Goal: Browse casually

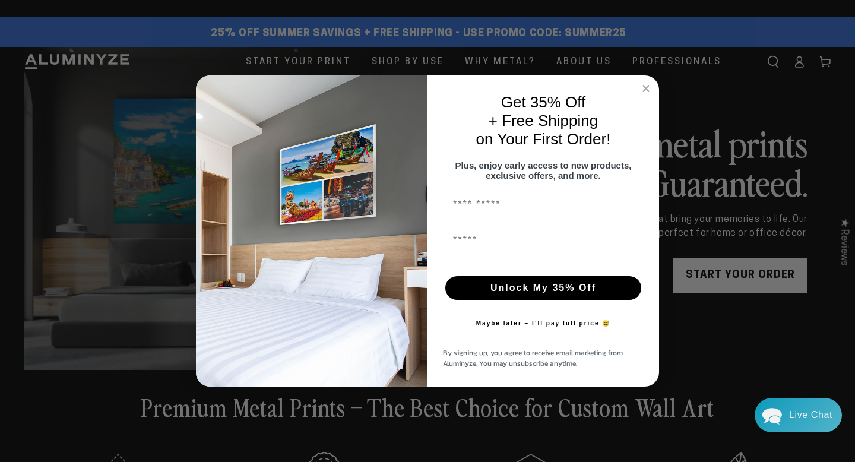
click at [648, 87] on circle "Close dialog" at bounding box center [646, 89] width 14 height 14
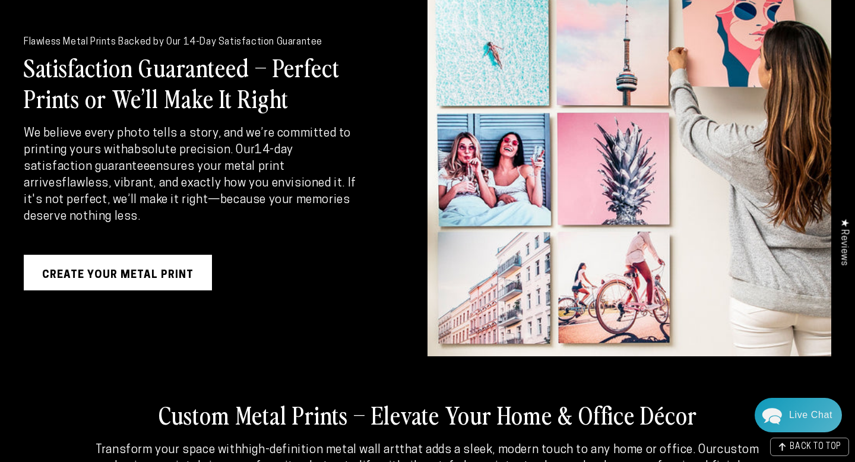
scroll to position [1880, 0]
